Goal: Task Accomplishment & Management: Complete application form

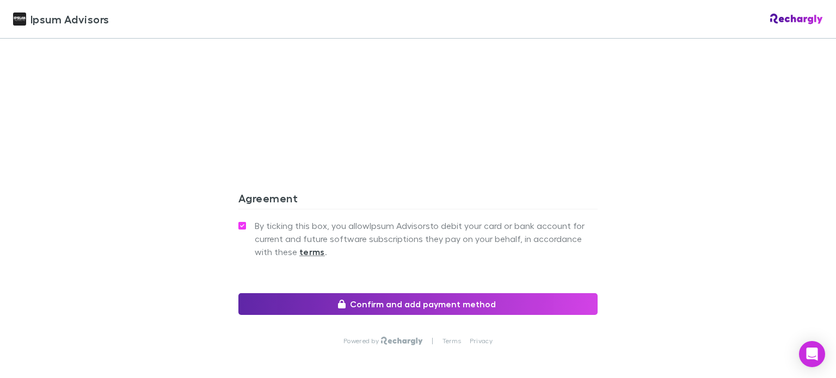
scroll to position [1036, 0]
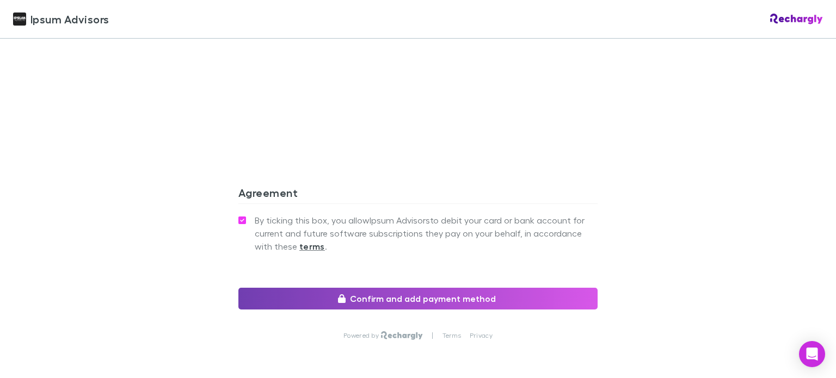
click at [382, 288] on button "Confirm and add payment method" at bounding box center [418, 299] width 359 height 22
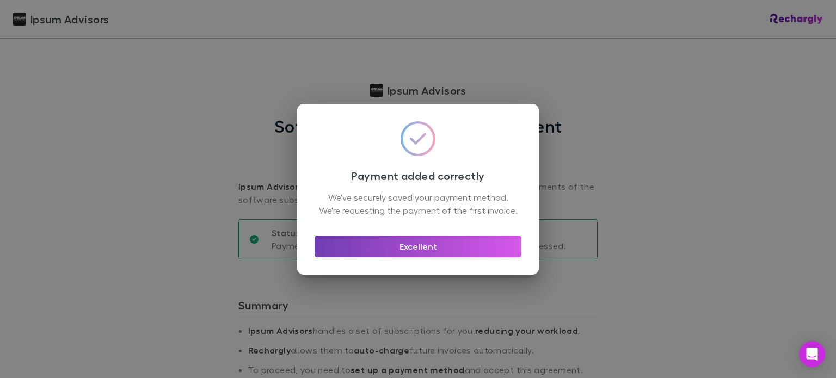
click at [416, 252] on button "Excellent" at bounding box center [418, 247] width 207 height 22
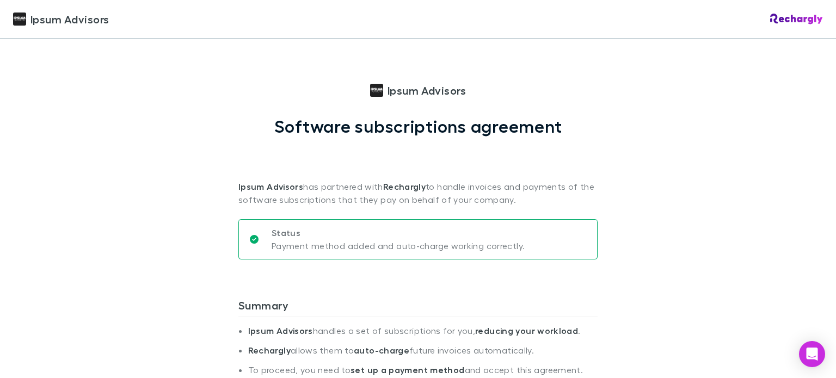
scroll to position [1, 0]
